Goal: Book appointment/travel/reservation

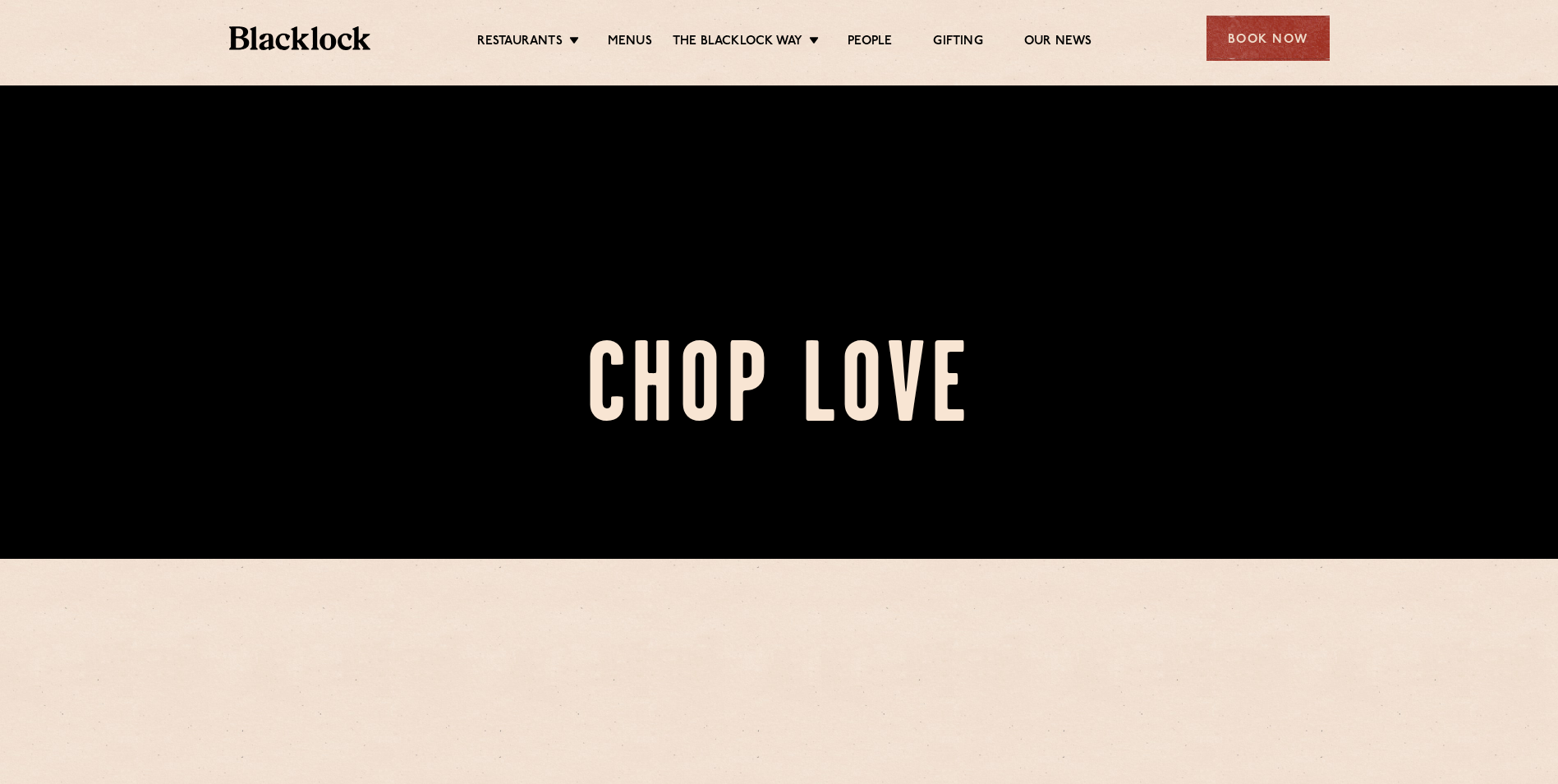
scroll to position [246, 0]
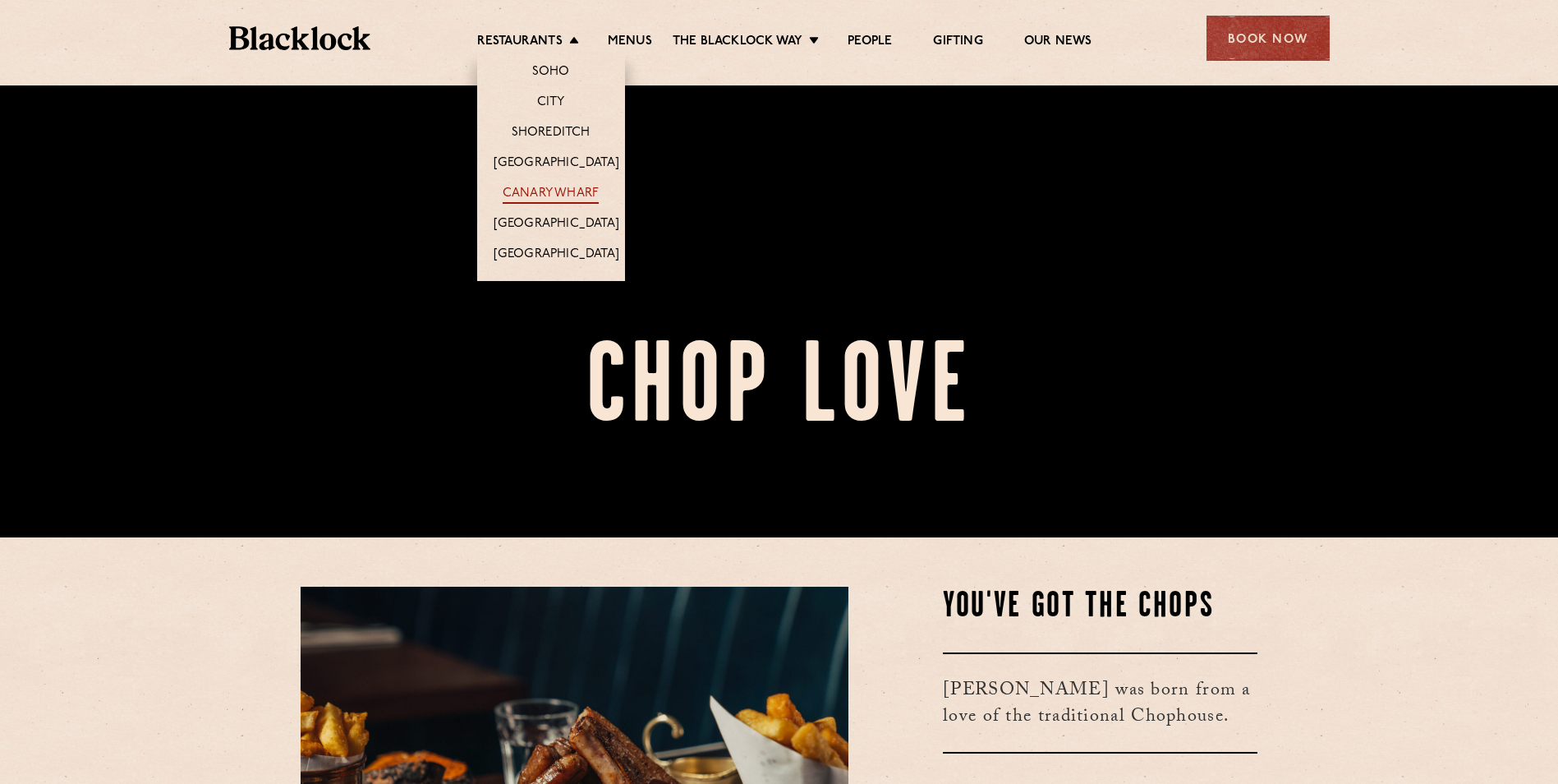
click at [571, 193] on link "Canary Wharf" at bounding box center [551, 195] width 96 height 19
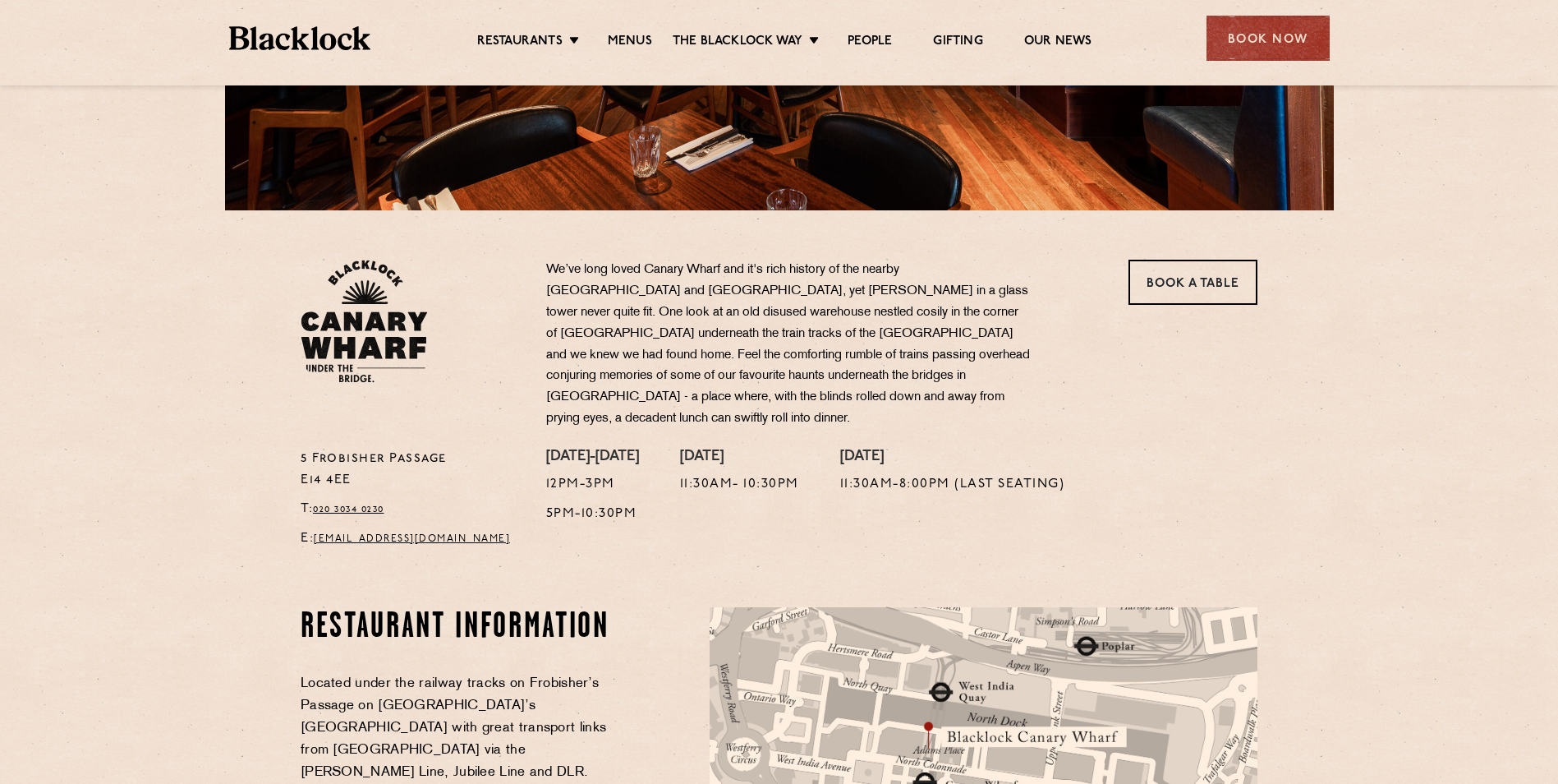
scroll to position [411, 0]
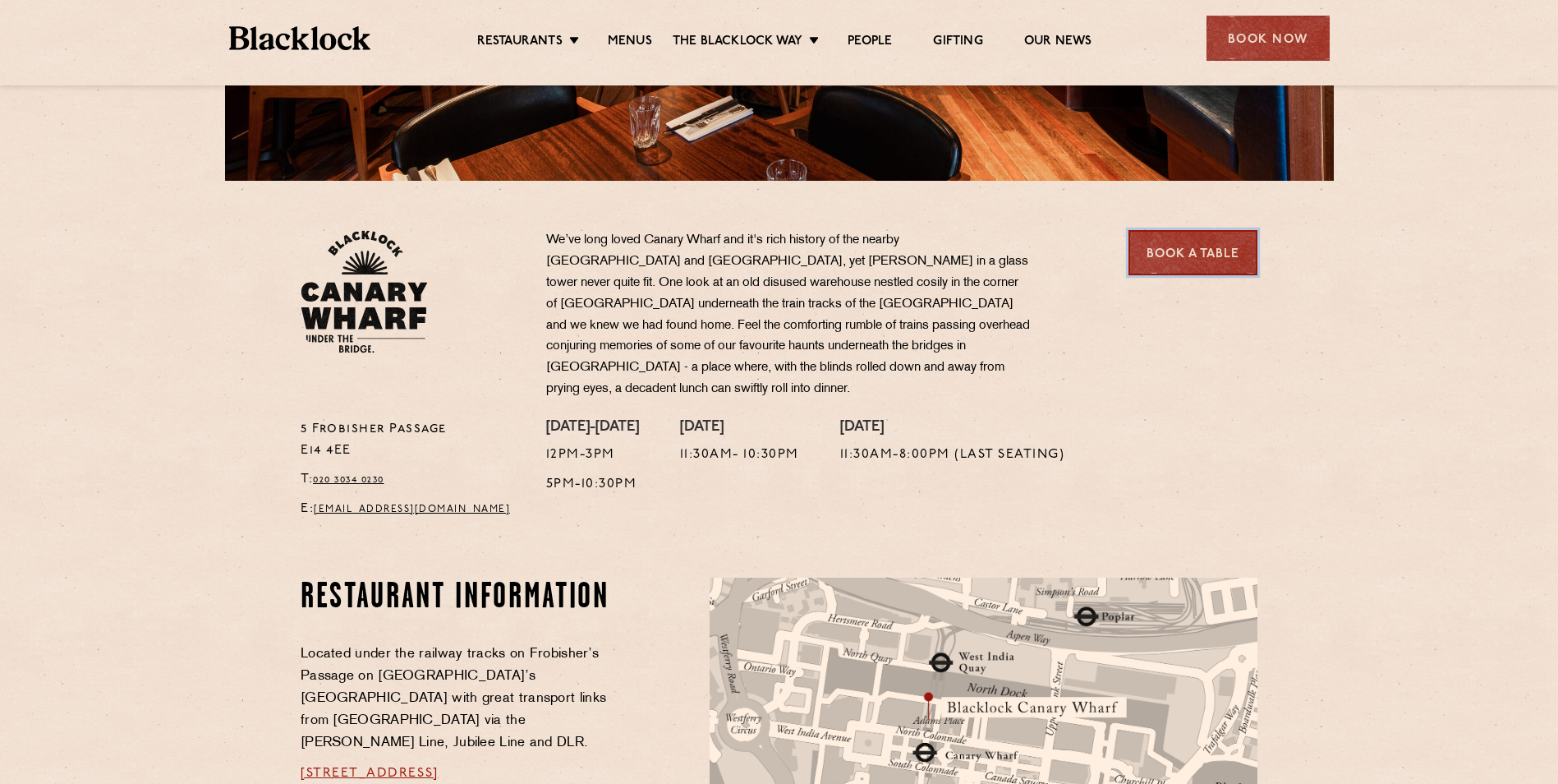
click at [1208, 261] on link "Book a Table" at bounding box center [1192, 252] width 129 height 45
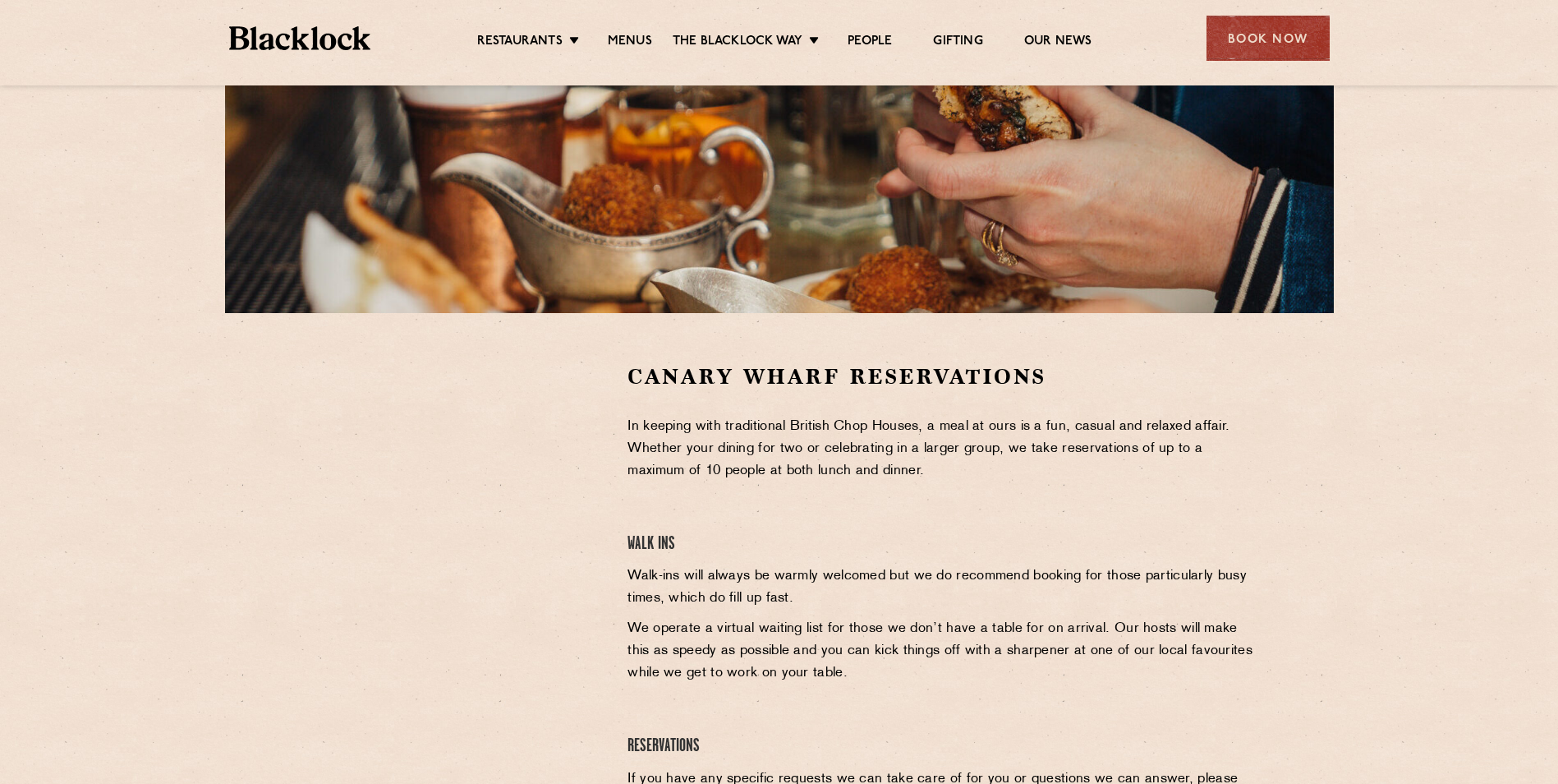
scroll to position [329, 0]
